Goal: Task Accomplishment & Management: Use online tool/utility

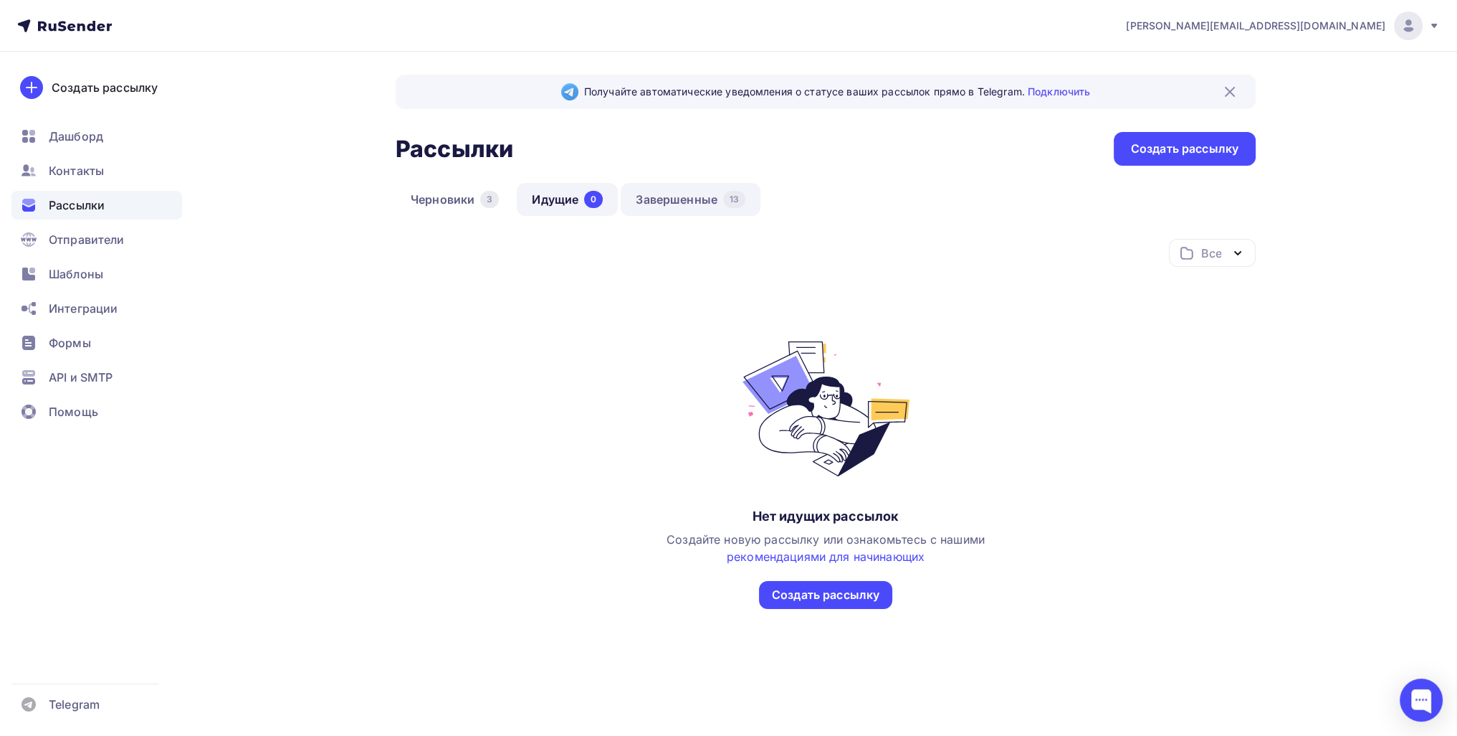
click at [692, 184] on link "Завершенные 13" at bounding box center [691, 199] width 140 height 33
click at [738, 218] on div "Черновики 3 Идущие 0 Завершенные 13" at bounding box center [826, 211] width 860 height 56
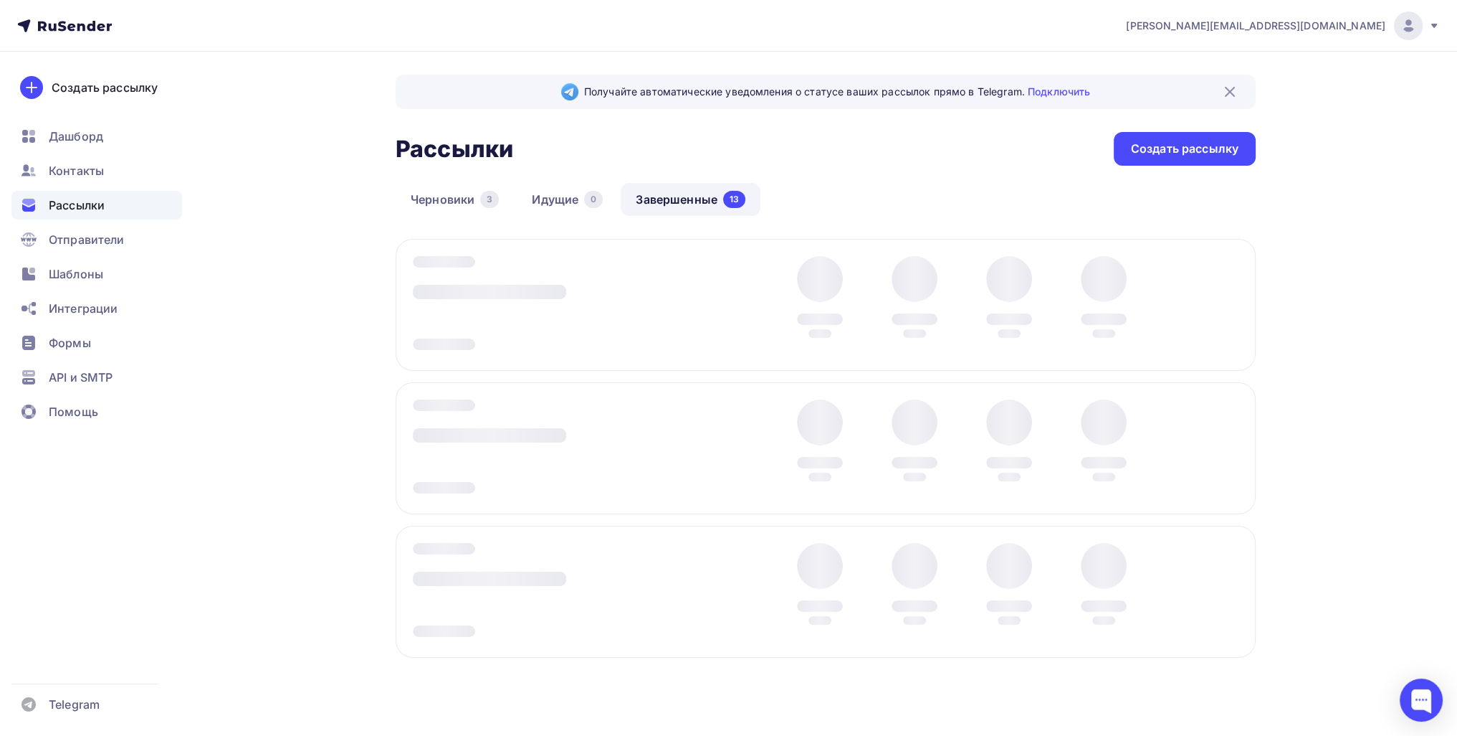
click at [740, 213] on link "Завершенные 13" at bounding box center [691, 199] width 140 height 33
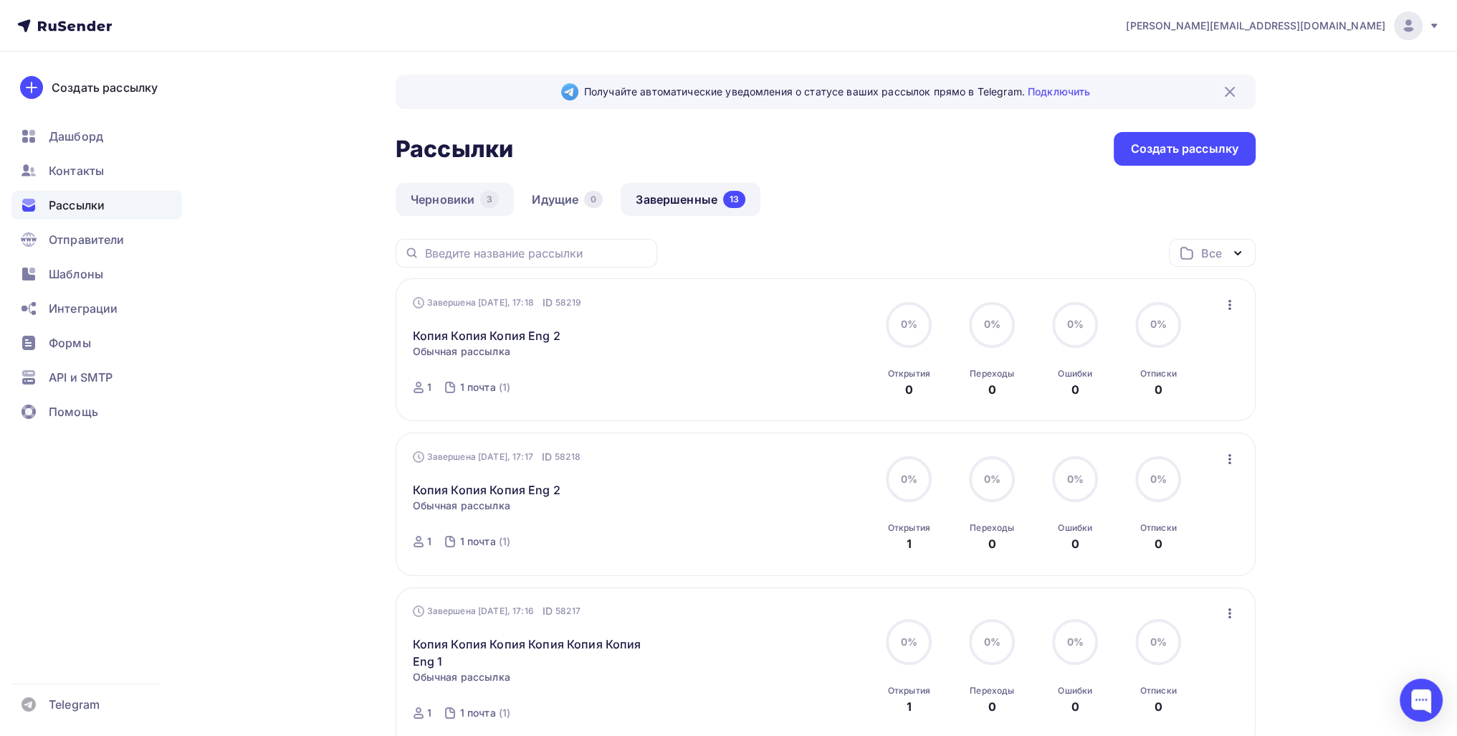
click at [488, 201] on div "3" at bounding box center [489, 199] width 19 height 17
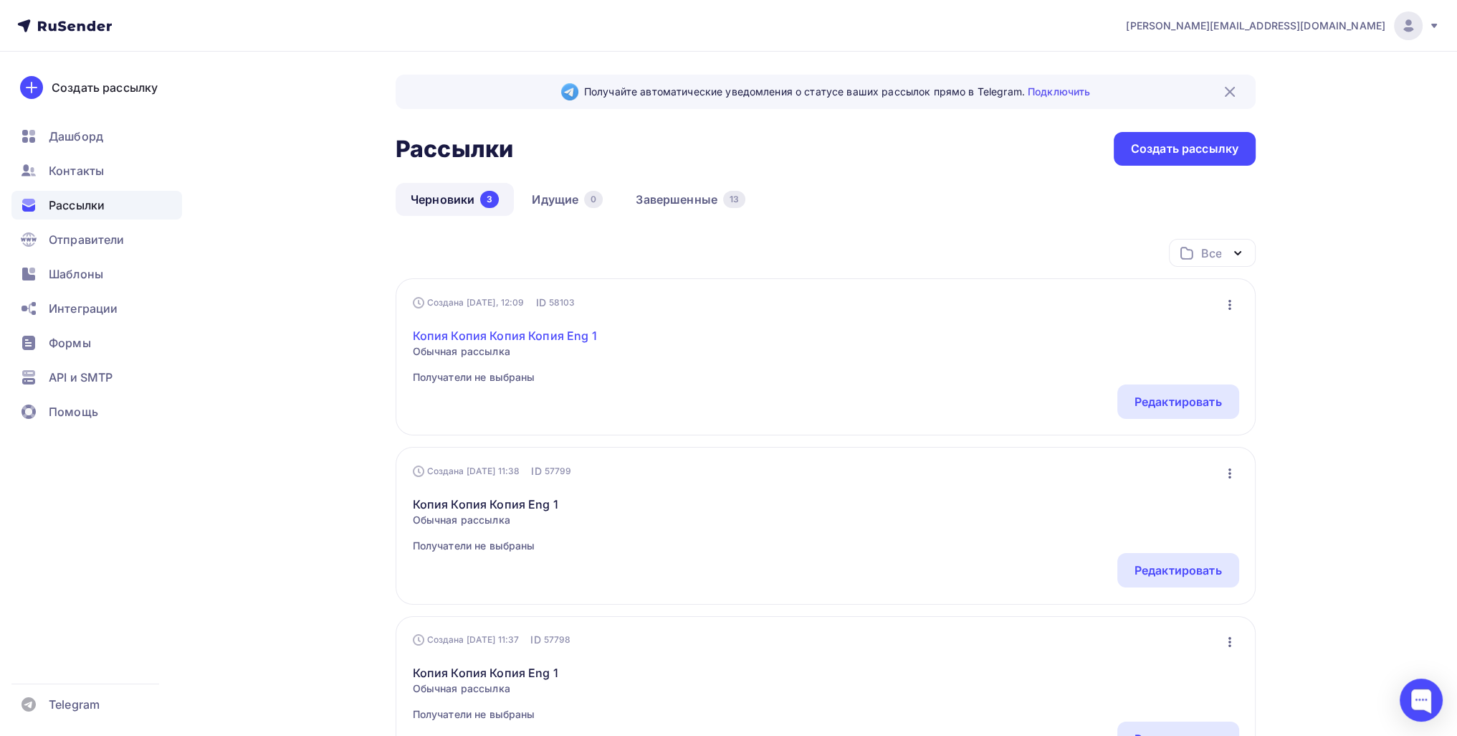
click at [576, 331] on link "Копия Копия Копия Копия Eng 1" at bounding box center [505, 335] width 184 height 17
click at [558, 336] on link "Копия Копия Копия Копия Eng 1" at bounding box center [505, 335] width 184 height 17
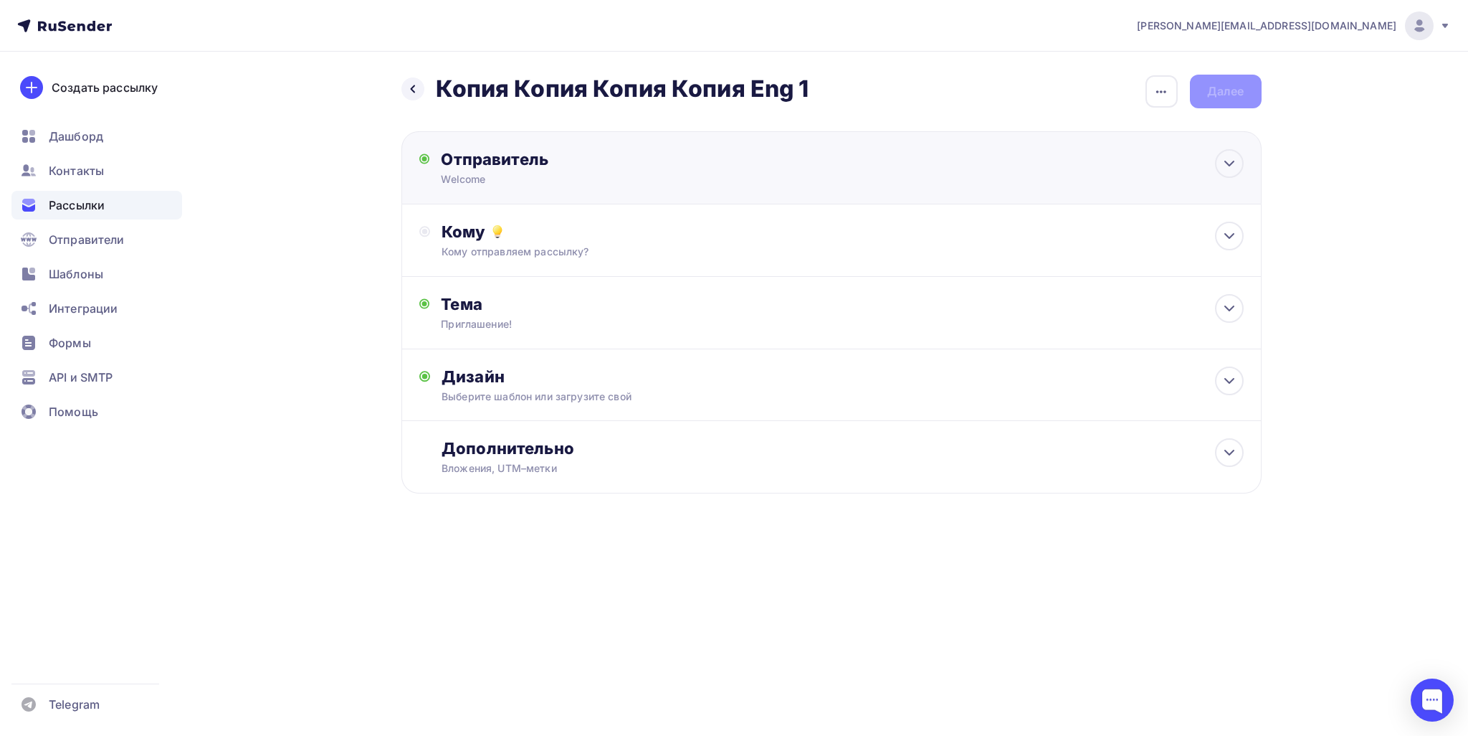
click at [694, 149] on div "Отправитель" at bounding box center [596, 159] width 310 height 20
type input "Welcome"
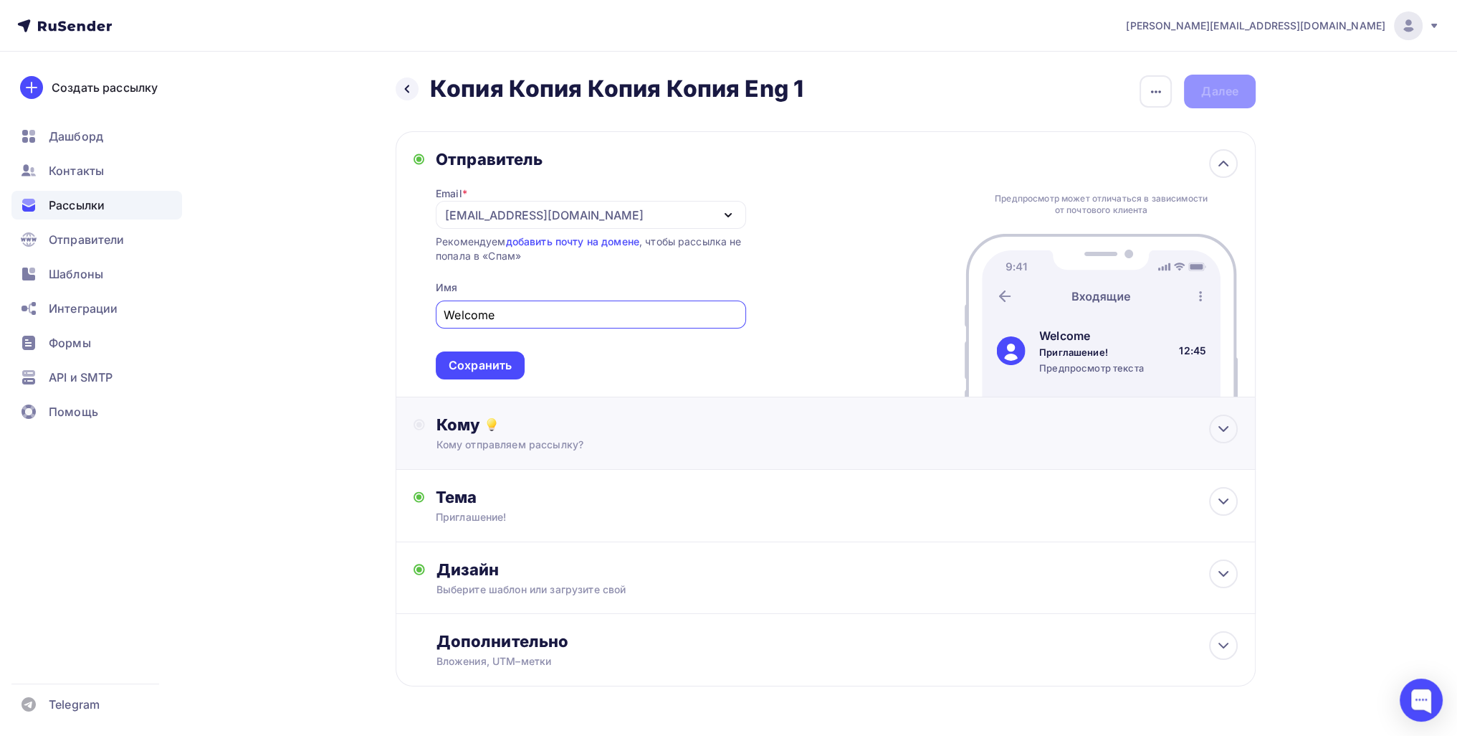
click at [601, 435] on div "Кому Кому отправляем рассылку? Списки получателей Выберите список Все списки id…" at bounding box center [838, 432] width 802 height 37
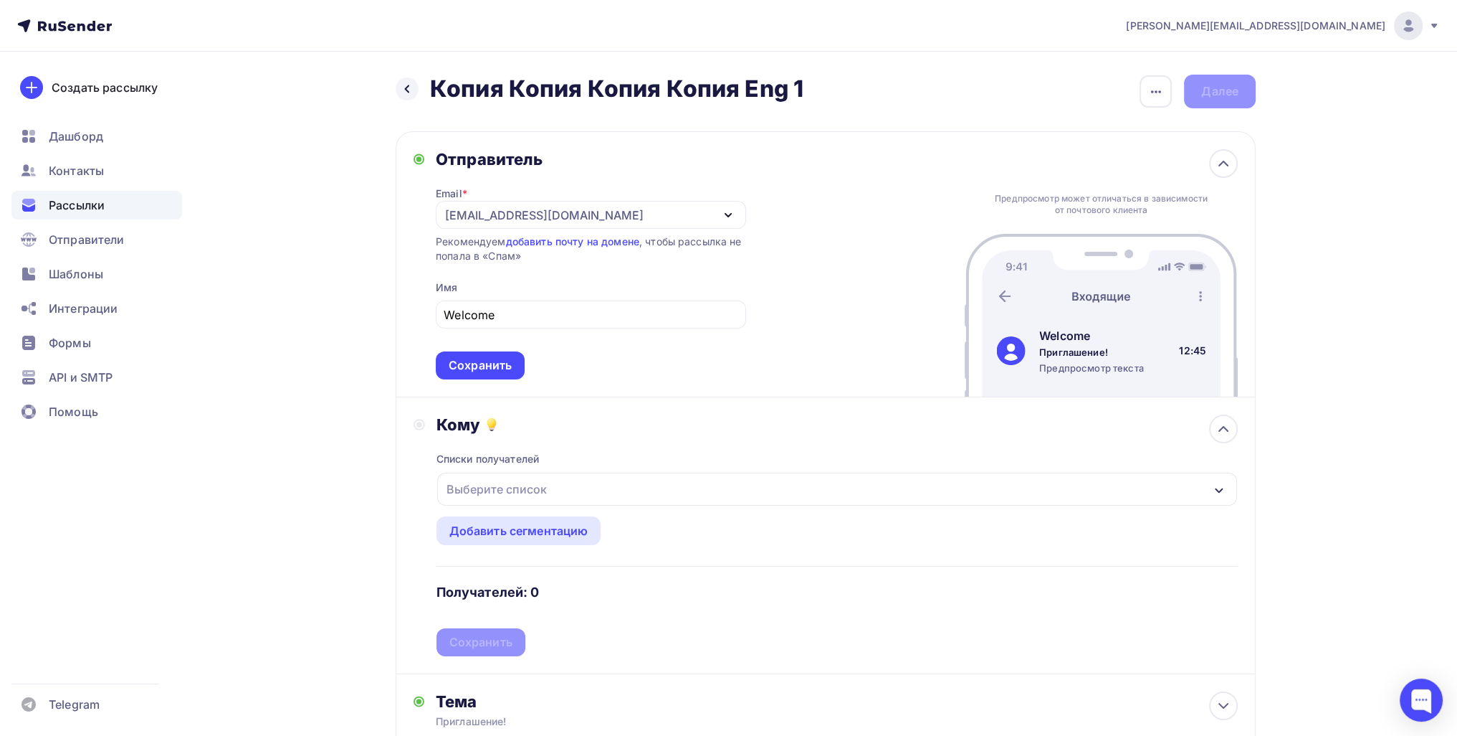
click at [556, 476] on div "Выберите список" at bounding box center [837, 488] width 800 height 33
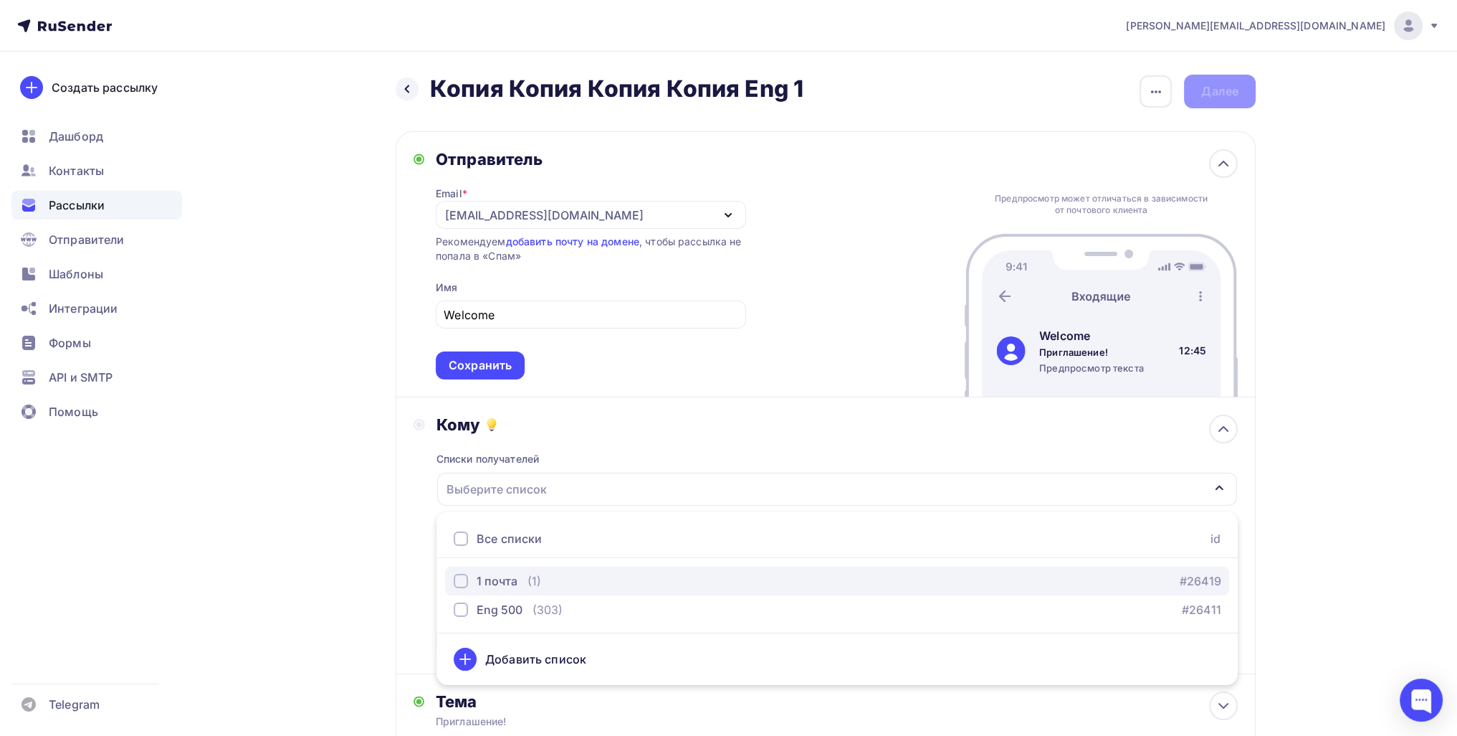
click at [524, 582] on div "1 почта (1)" at bounding box center [497, 580] width 87 height 17
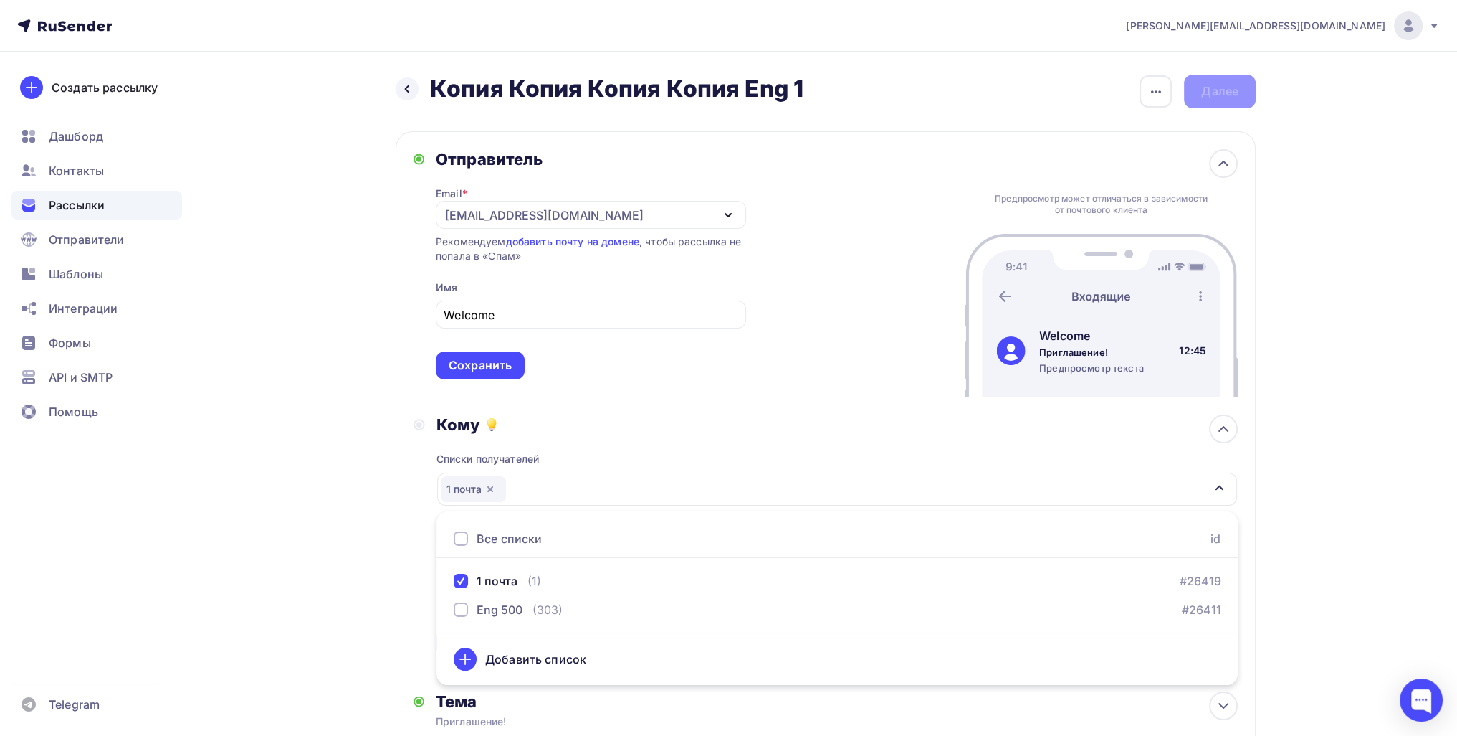
click at [338, 580] on div "Назад Копия Копия Копия Копия Eng 1 Копия Копия Копия Копия Eng 1 Закончить поз…" at bounding box center [728, 517] width 1175 height 931
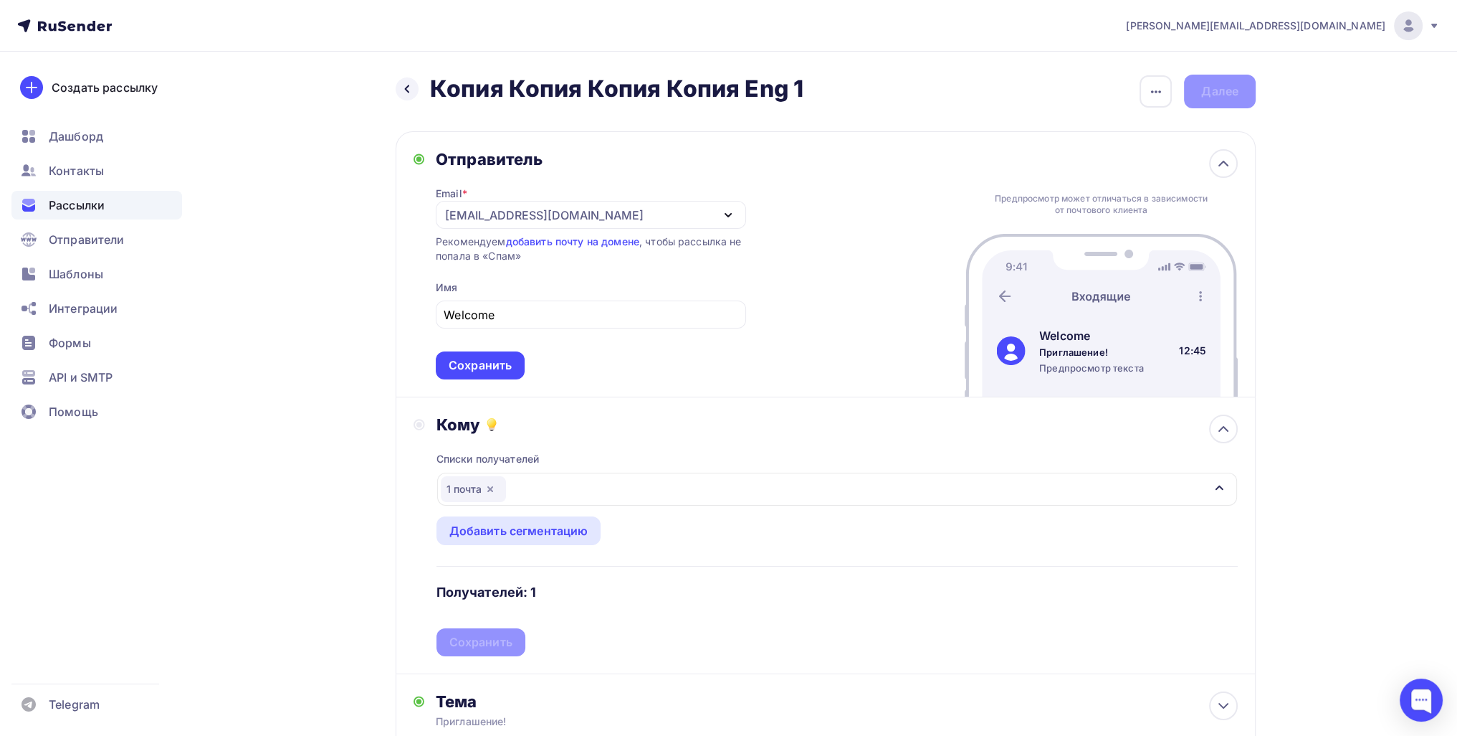
click at [505, 628] on div "Списки получателей 1 почта Все списки id 1 почта (1) #26419 Eng 500 (303) #2641…" at bounding box center [838, 545] width 802 height 222
click at [505, 641] on div "Сохранить" at bounding box center [481, 642] width 63 height 16
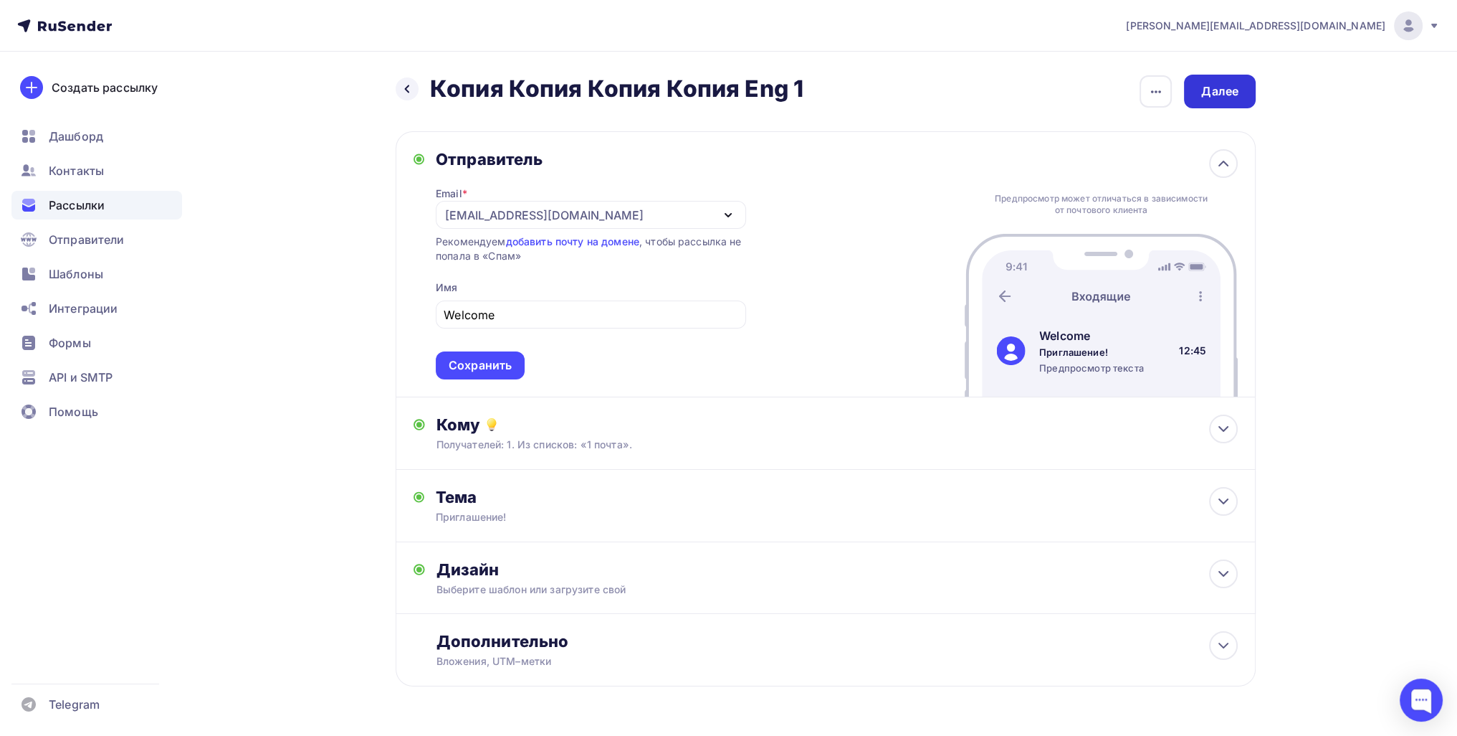
click at [1247, 80] on div "Далее" at bounding box center [1220, 92] width 72 height 34
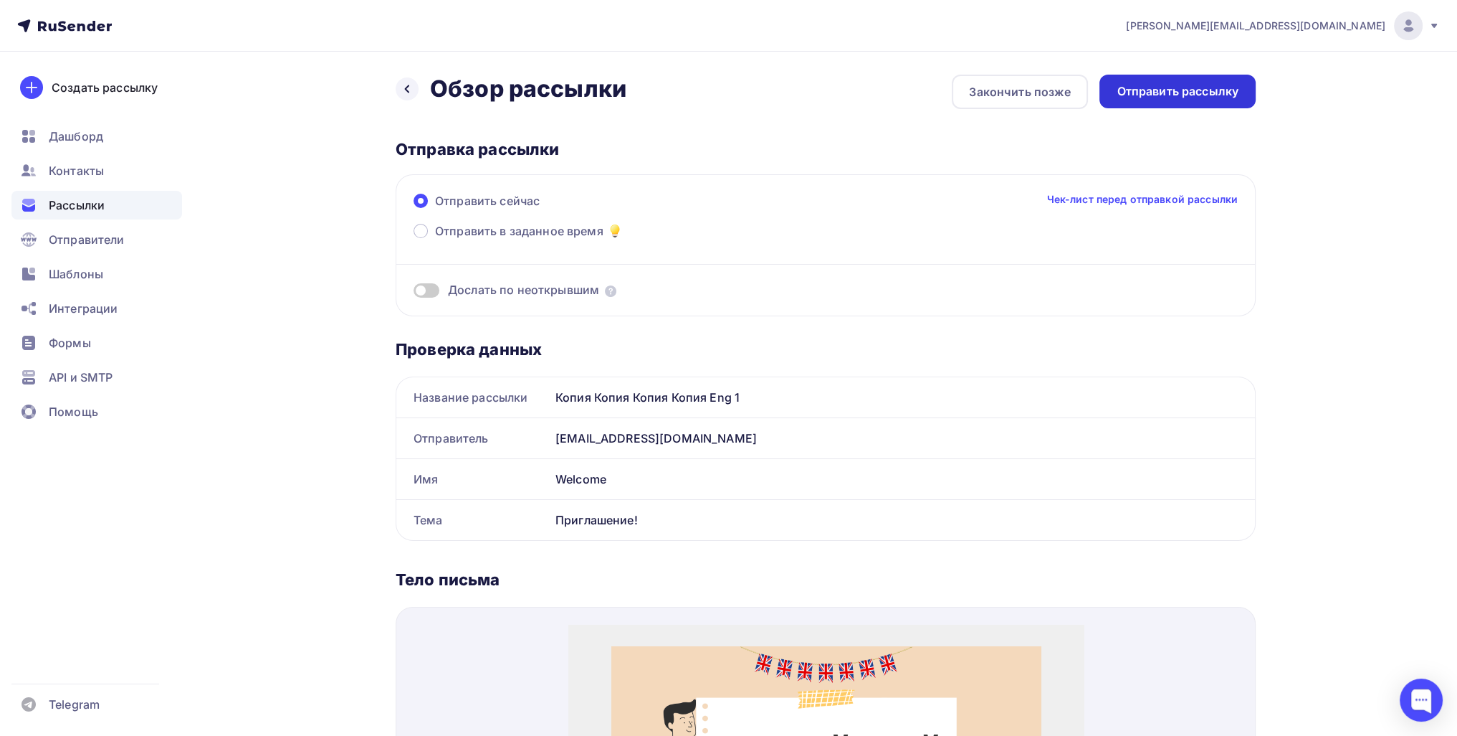
click at [1222, 103] on div "Отправить рассылку" at bounding box center [1178, 92] width 156 height 34
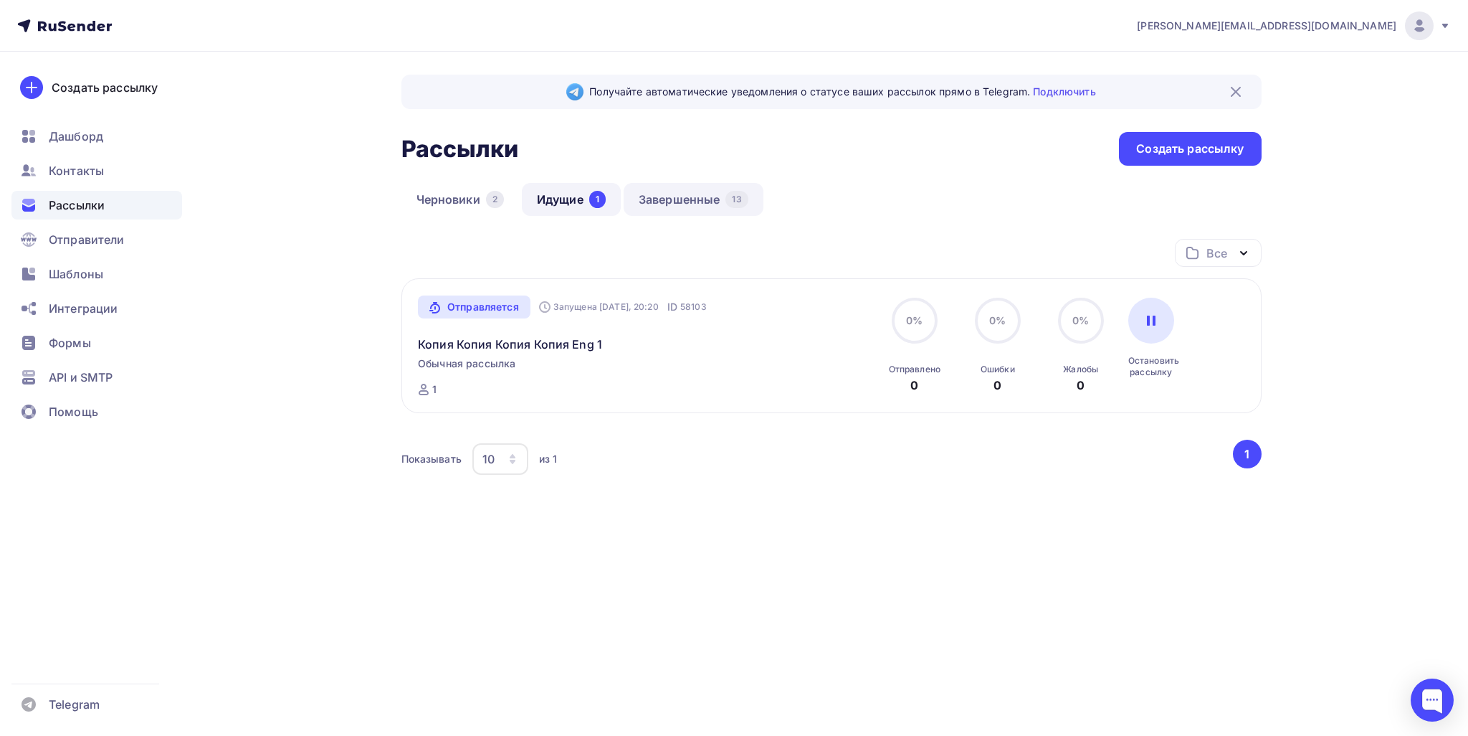
click at [685, 195] on link "Завершенные 13" at bounding box center [694, 199] width 140 height 33
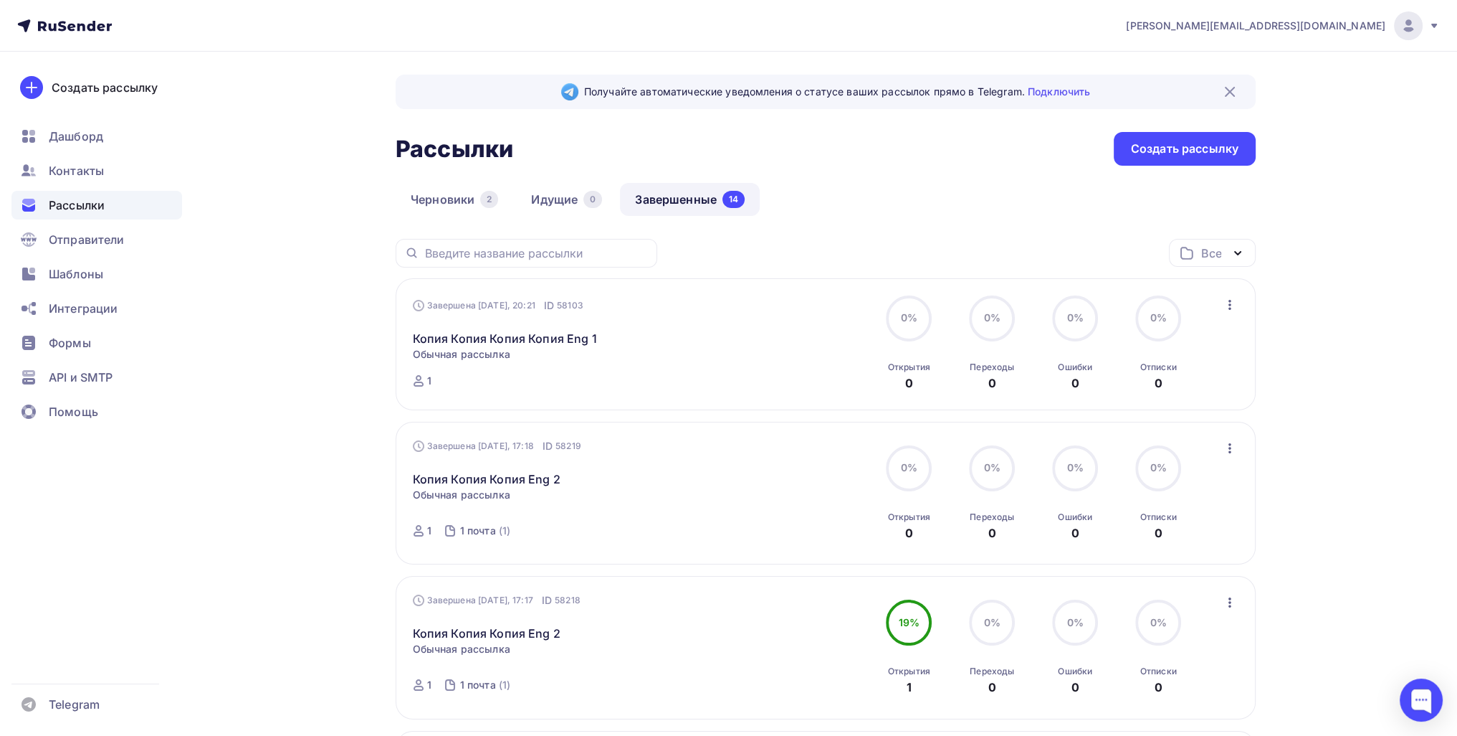
click at [1222, 304] on icon "button" at bounding box center [1230, 304] width 17 height 17
click at [1164, 396] on div "Копировать в новую" at bounding box center [1163, 398] width 147 height 17
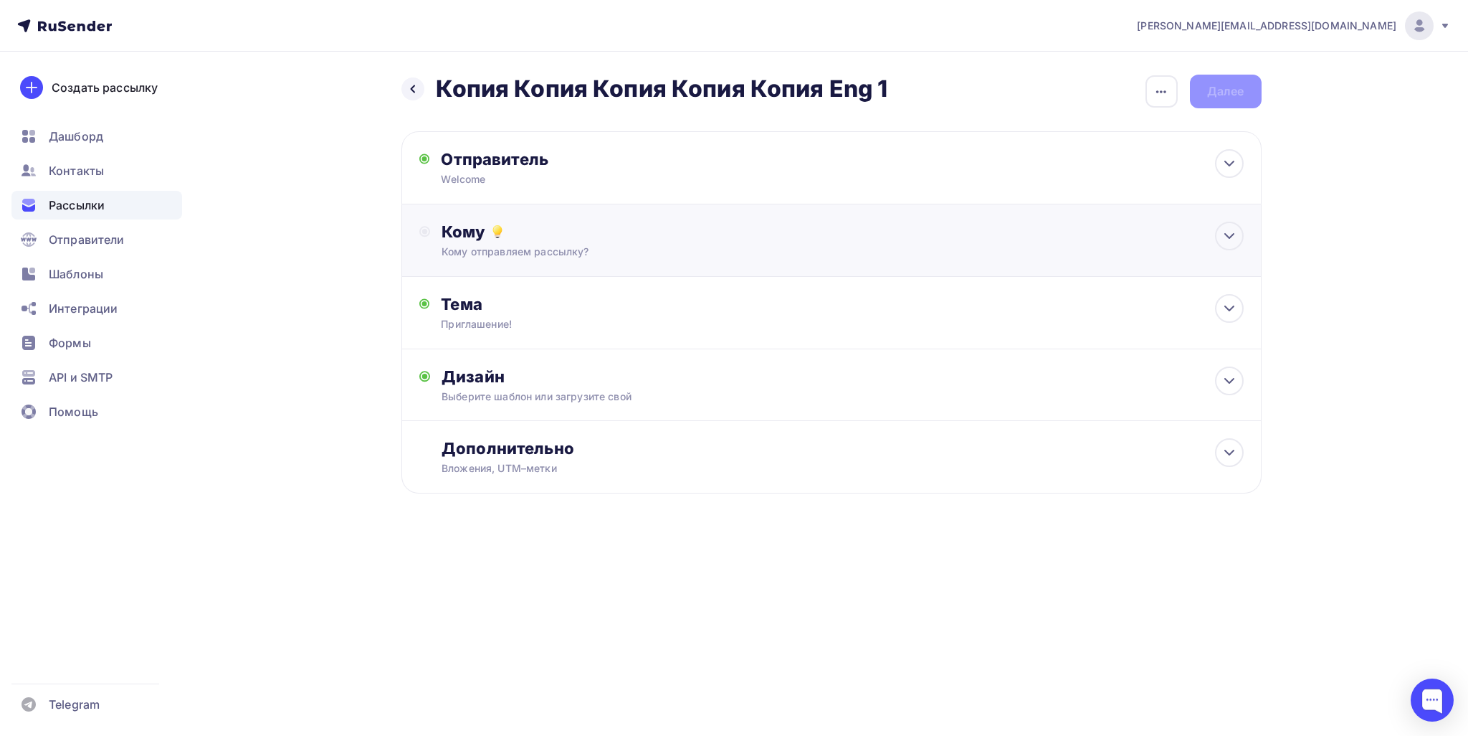
click at [655, 259] on div "Кому Кому отправляем рассылку? Списки получателей Выберите список Все списки id…" at bounding box center [831, 240] width 860 height 72
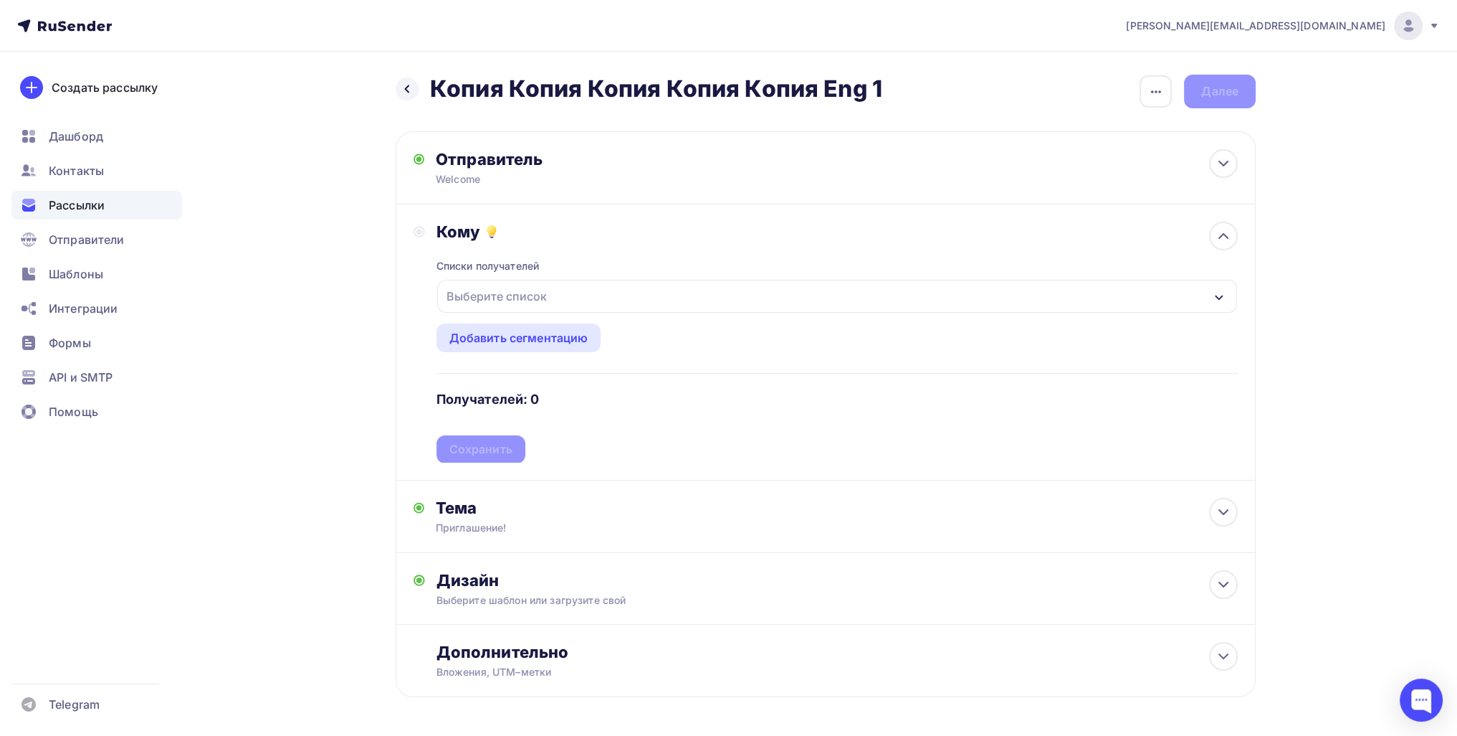
click at [559, 313] on div "Списки получателей Выберите список Все списки id 1 почта (1) #26419 Eng 500 (30…" at bounding box center [838, 353] width 802 height 222
click at [556, 300] on div "Выберите список" at bounding box center [837, 296] width 800 height 33
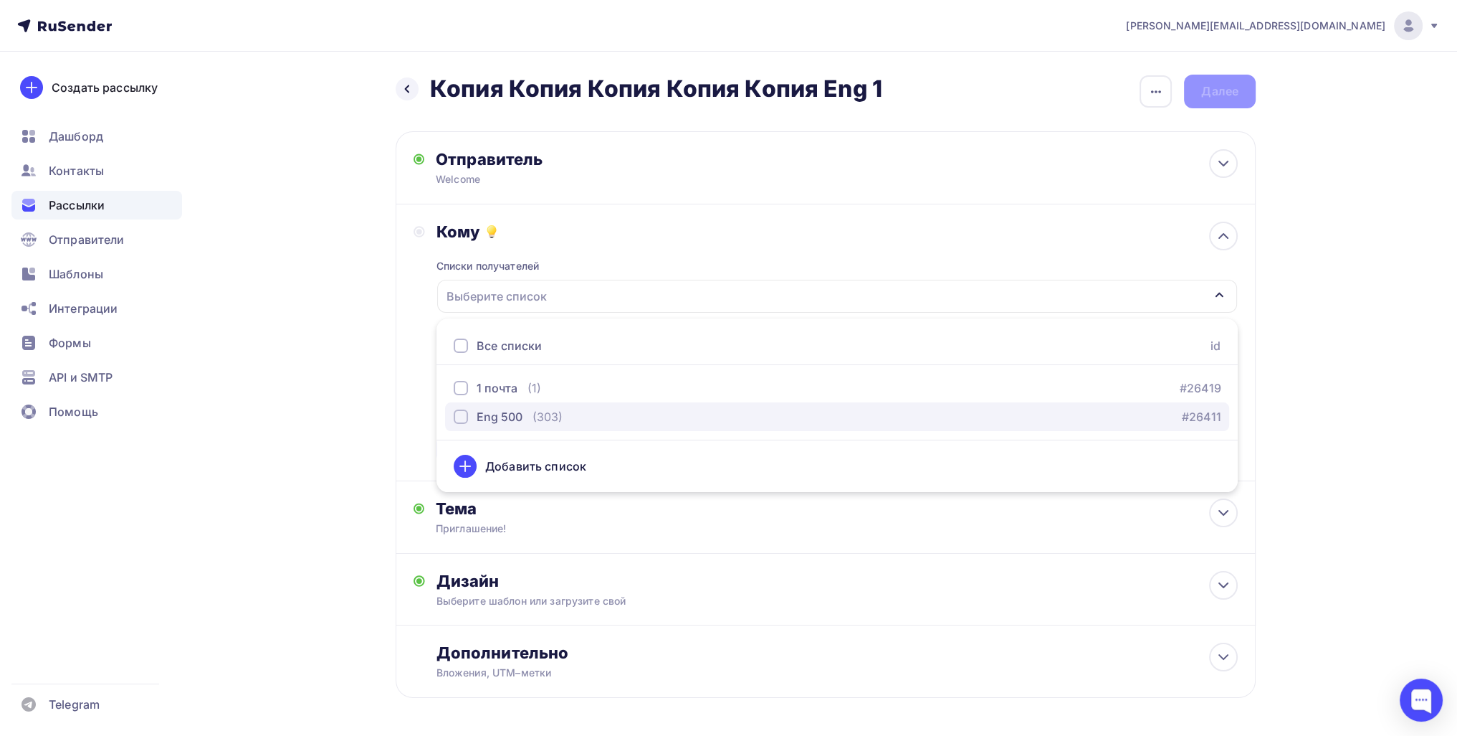
click at [502, 409] on div "Eng 500" at bounding box center [500, 416] width 46 height 17
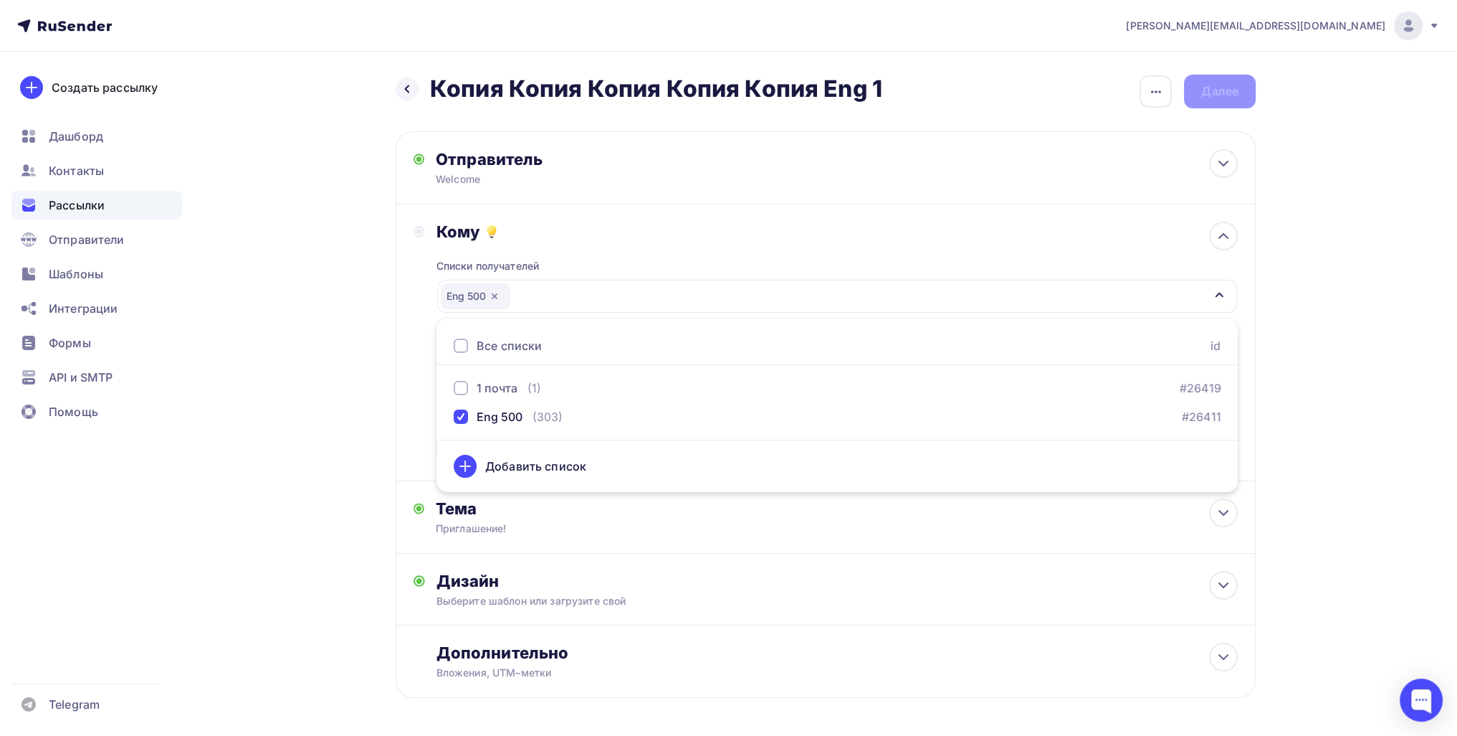
drag, startPoint x: 332, startPoint y: 424, endPoint x: 445, endPoint y: 436, distance: 113.9
click at [334, 424] on div "Назад Копия Копия Копия Копия Копия Eng 1 Копия Копия Копия Копия Копия Eng 1 З…" at bounding box center [728, 421] width 1175 height 738
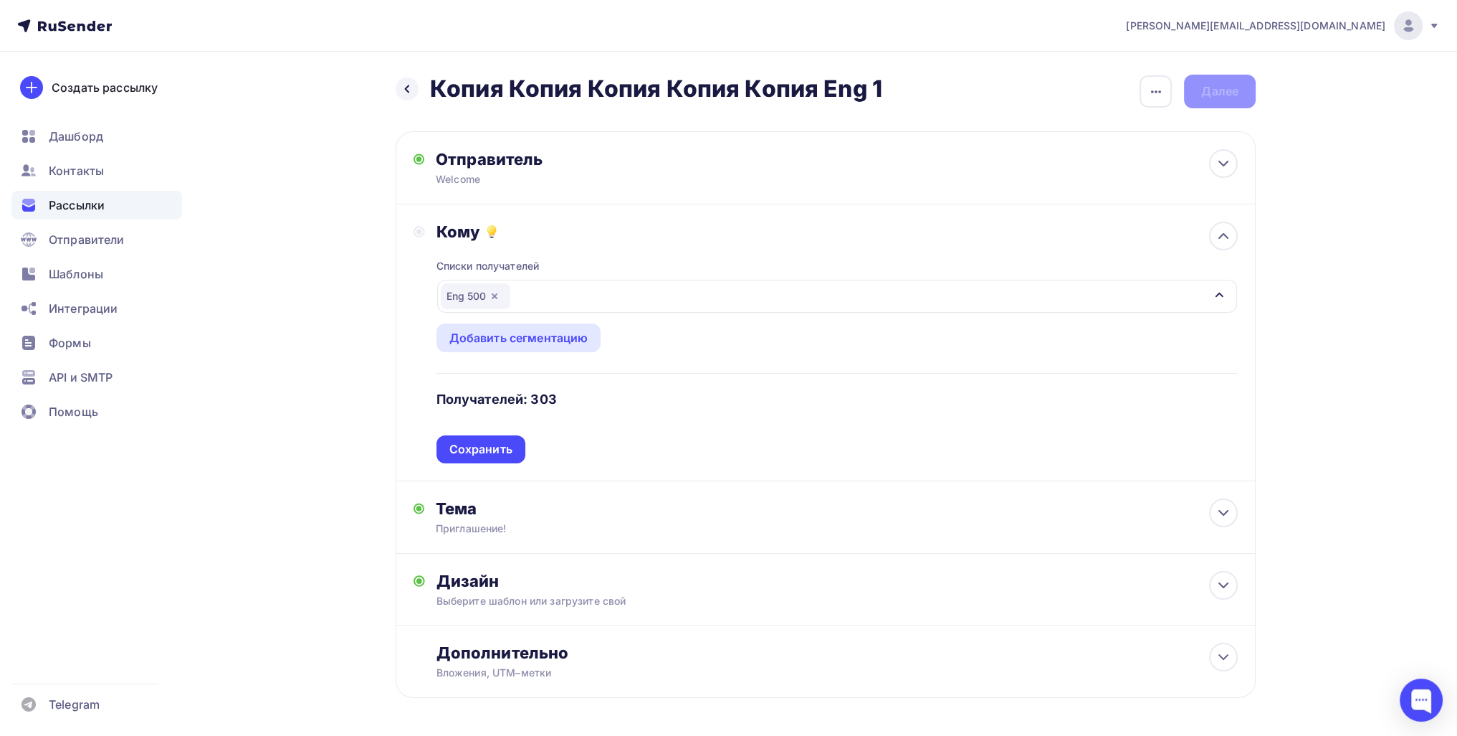
click at [488, 437] on div "Списки получателей Eng 500 Все списки id 1 почта (1) #26419 Eng 500 (303) #2641…" at bounding box center [838, 353] width 802 height 222
click at [488, 442] on div "Сохранить" at bounding box center [481, 449] width 63 height 16
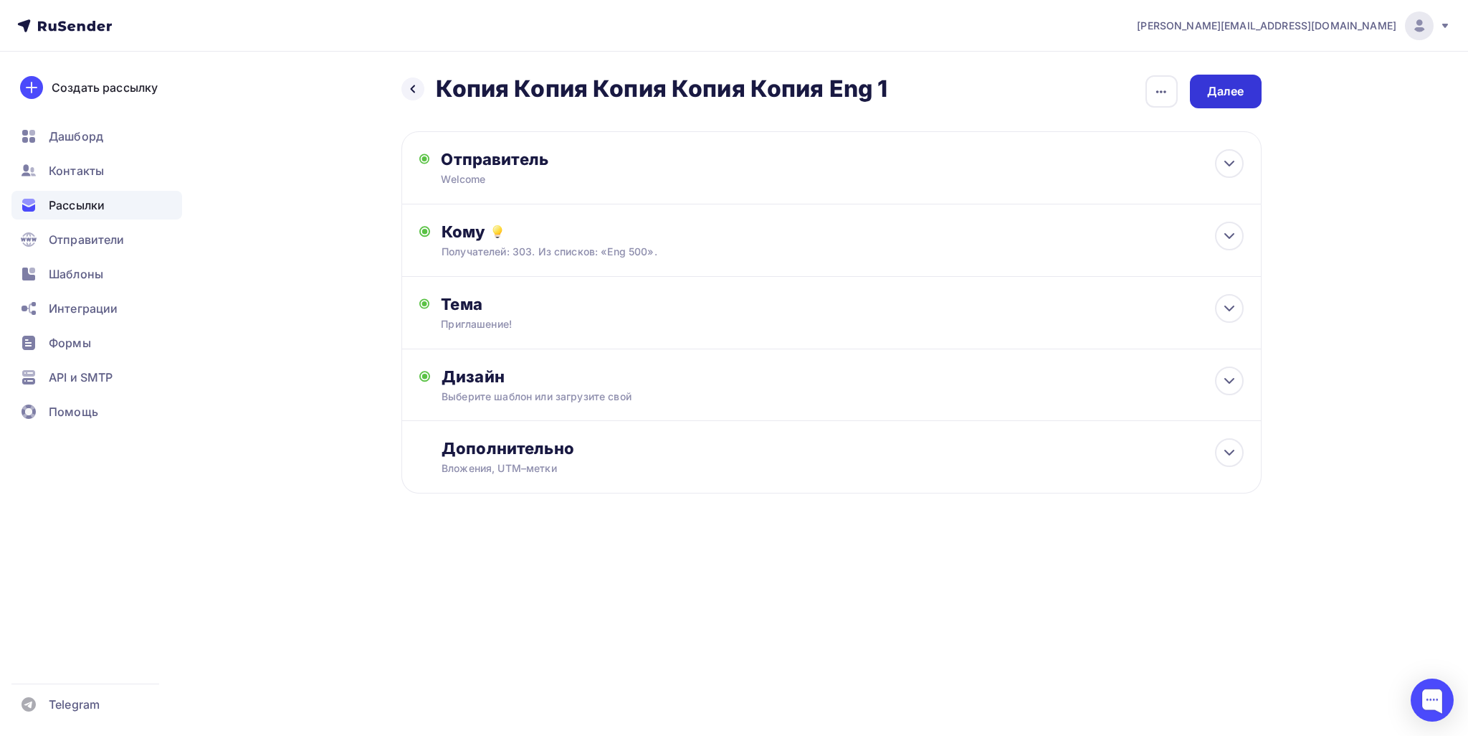
click at [1257, 95] on div "Далее" at bounding box center [1226, 92] width 72 height 34
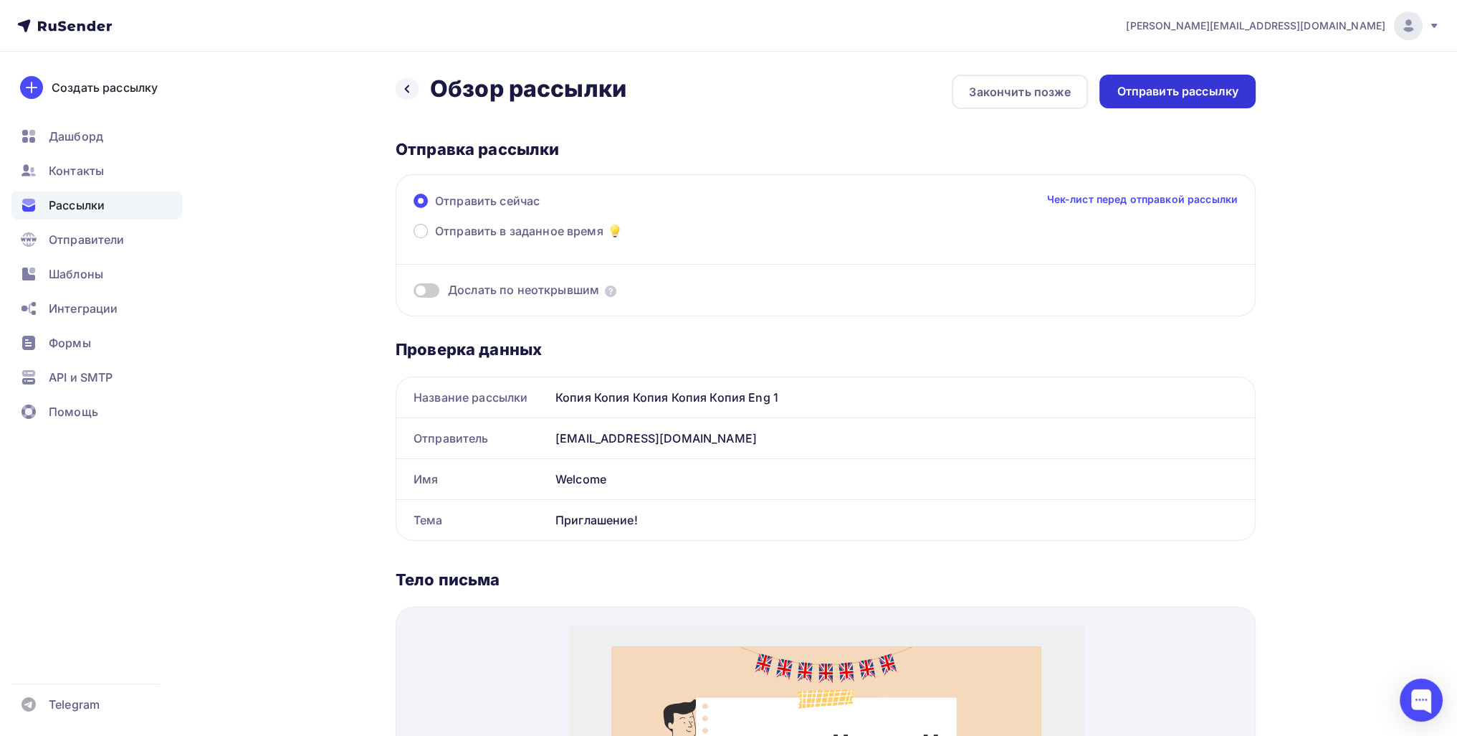
click at [1218, 104] on div "Отправить рассылку" at bounding box center [1178, 92] width 156 height 34
